Goal: Check status: Check status

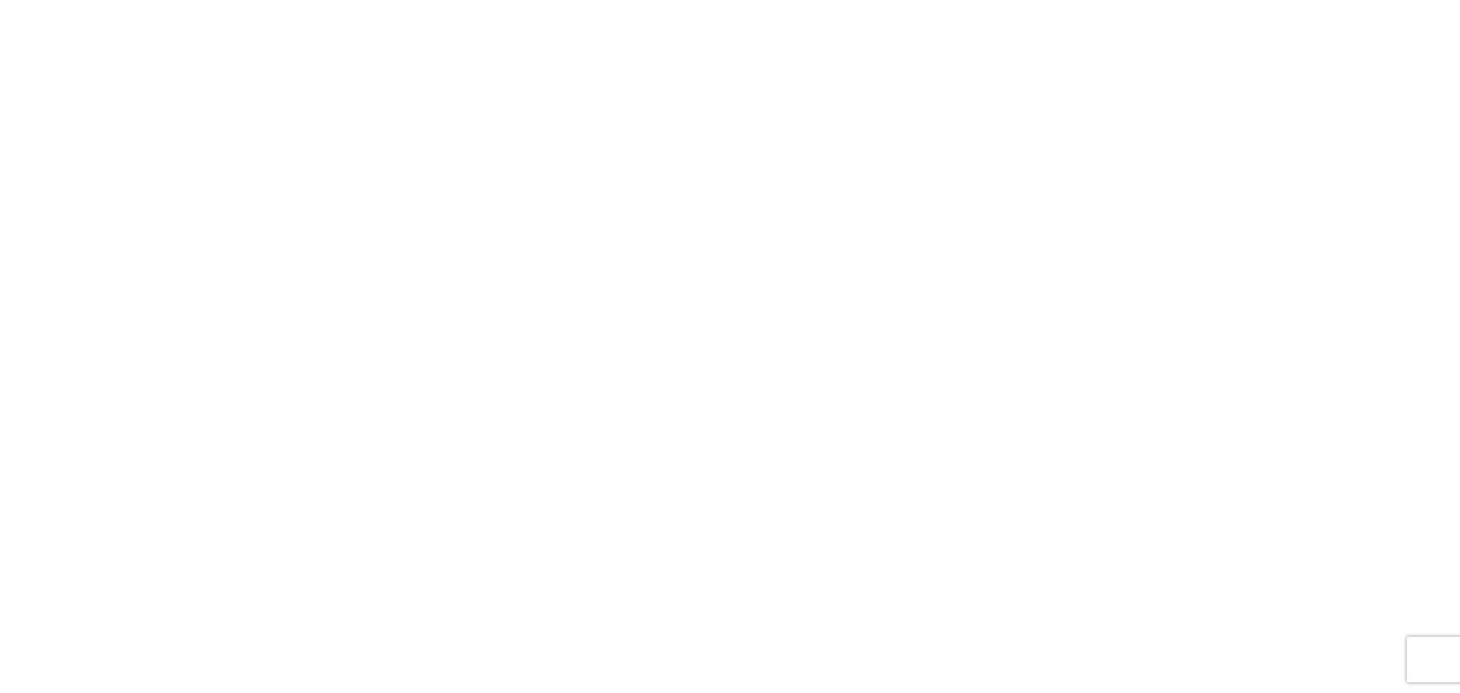
select select "FULL"
select select "LBS"
select select "IN"
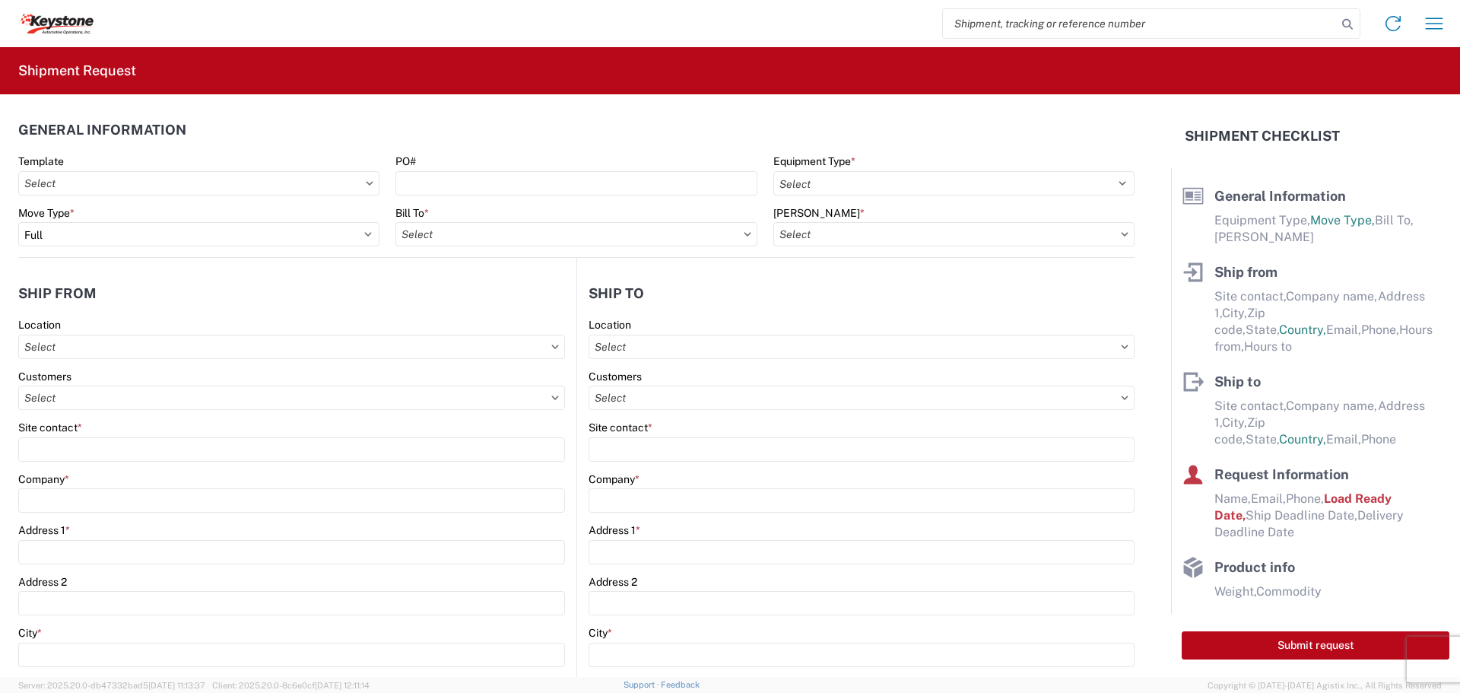
click at [1054, 30] on input "search" at bounding box center [1140, 23] width 394 height 29
type input "57035265"
click at [1350, 17] on icon at bounding box center [1347, 24] width 21 height 21
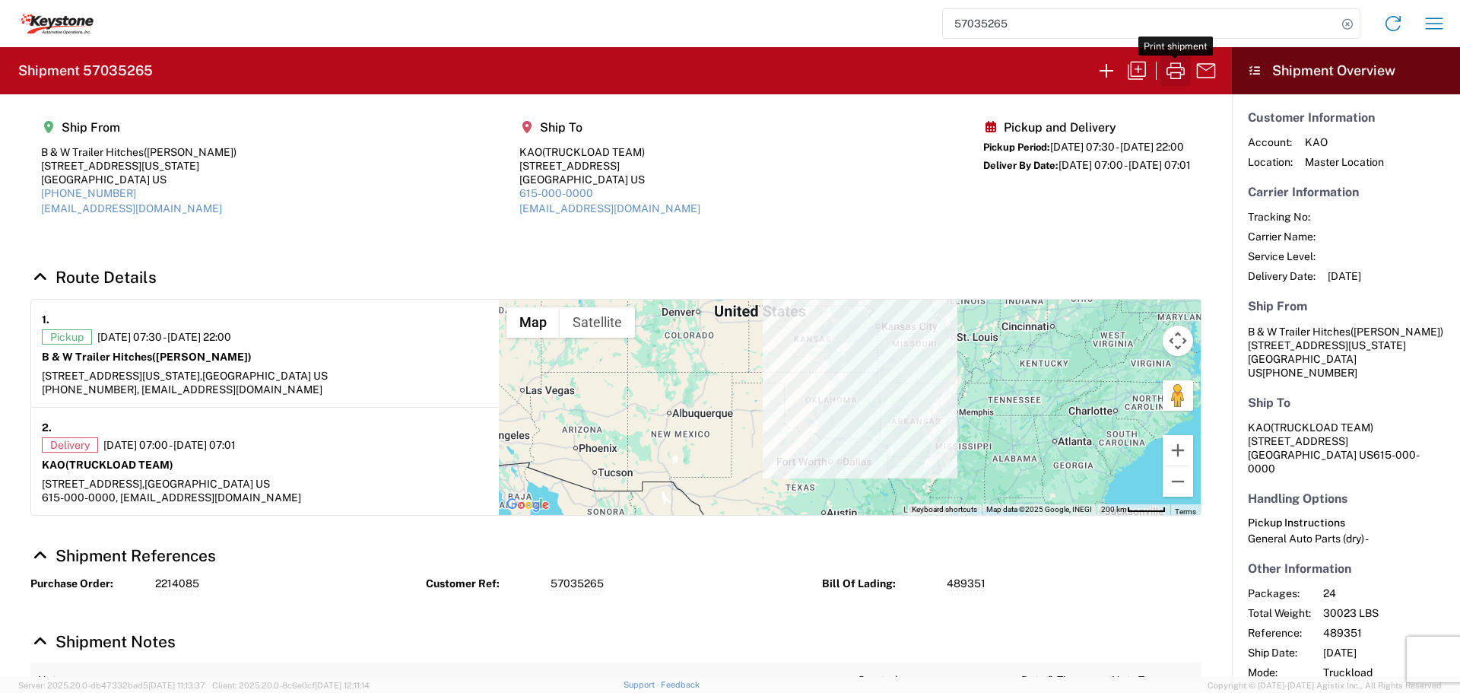
click at [1174, 76] on icon "button" at bounding box center [1175, 71] width 24 height 24
click at [1347, 25] on icon at bounding box center [1347, 24] width 21 height 21
paste input "56997387"
type input "56997387"
click at [1344, 22] on icon at bounding box center [1347, 24] width 21 height 21
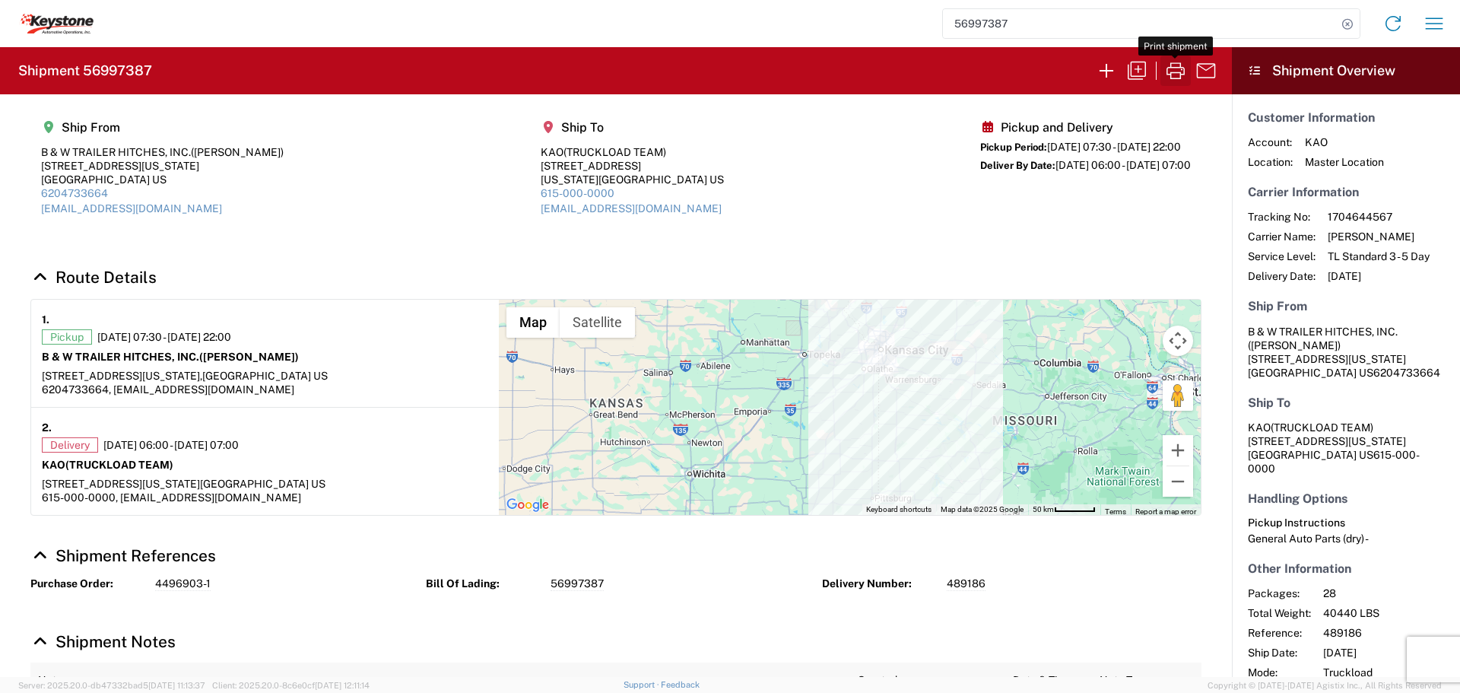
click at [1178, 65] on icon "button" at bounding box center [1175, 71] width 24 height 24
